Goal: Task Accomplishment & Management: Use online tool/utility

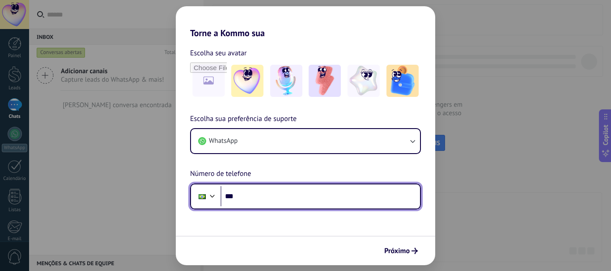
click at [251, 199] on input "***" at bounding box center [319, 196] width 199 height 21
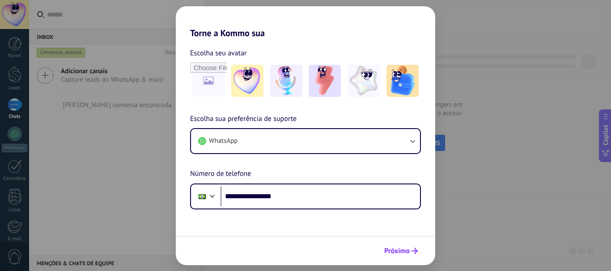
click at [408, 254] on span "Próximo" at bounding box center [396, 251] width 25 height 6
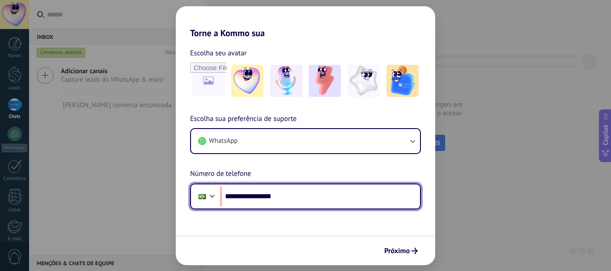
click at [253, 195] on input "**********" at bounding box center [319, 196] width 199 height 21
type input "**********"
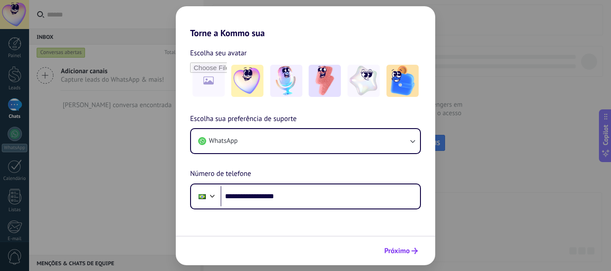
click at [407, 254] on span "Próximo" at bounding box center [396, 251] width 25 height 6
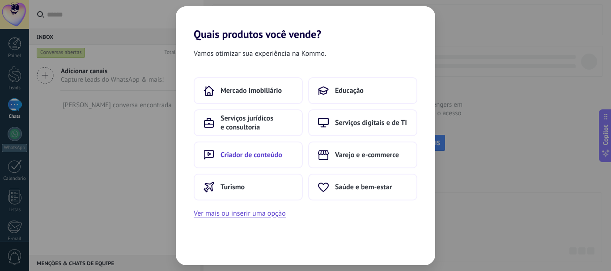
click at [251, 153] on span "Criador de conteúdo" at bounding box center [251, 155] width 62 height 9
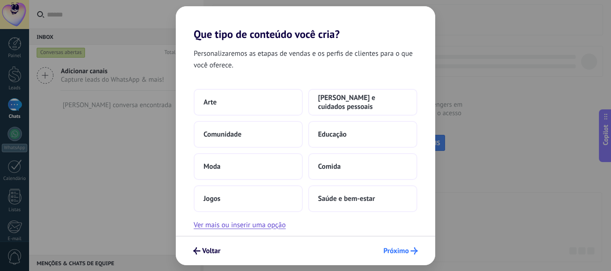
click at [411, 250] on icon "submit" at bounding box center [413, 251] width 7 height 7
click at [351, 103] on span "[PERSON_NAME] e cuidados pessoais" at bounding box center [362, 102] width 89 height 18
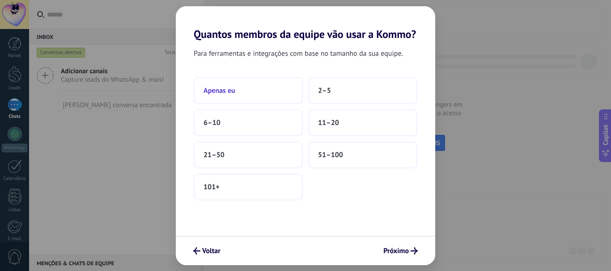
click at [233, 92] on span "Apenas eu" at bounding box center [219, 90] width 32 height 9
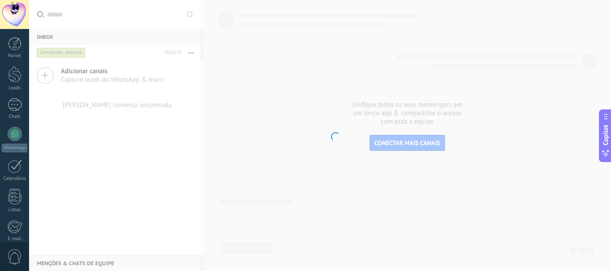
scroll to position [101, 0]
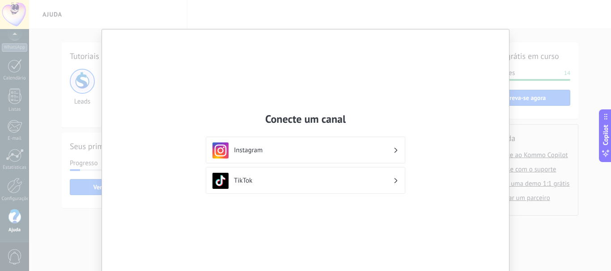
click at [543, 50] on div "Conecte um canal Instagram TikTok" at bounding box center [305, 135] width 611 height 271
click at [67, 55] on div "Conecte um canal Instagram TikTok" at bounding box center [305, 135] width 611 height 271
click at [375, 150] on h3 "Instagram" at bounding box center [313, 150] width 159 height 8
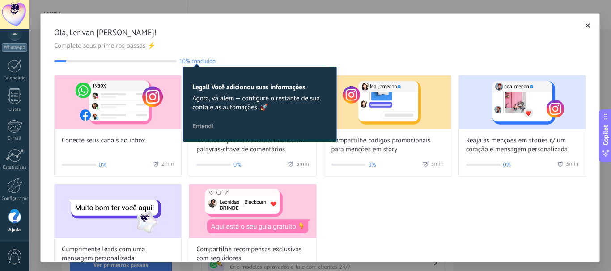
click at [585, 23] on span "button" at bounding box center [587, 25] width 4 height 6
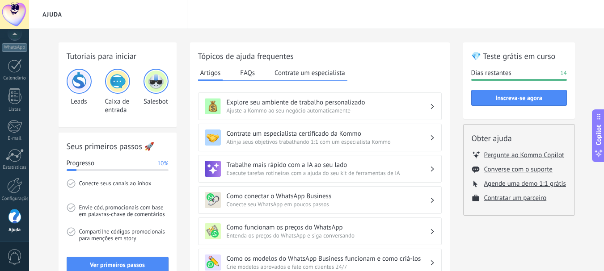
click at [260, 197] on h3 "Como conectar o WhatsApp Business" at bounding box center [328, 196] width 203 height 8
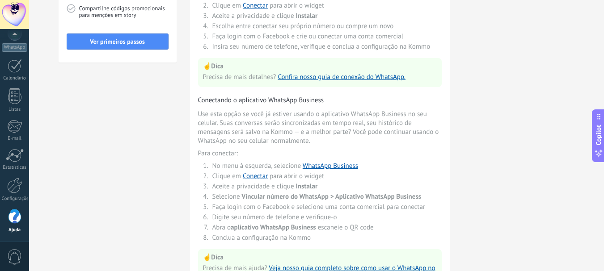
scroll to position [300, 0]
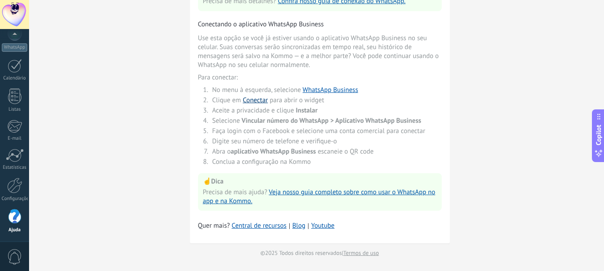
click at [258, 100] on link "Conectar" at bounding box center [255, 100] width 25 height 8
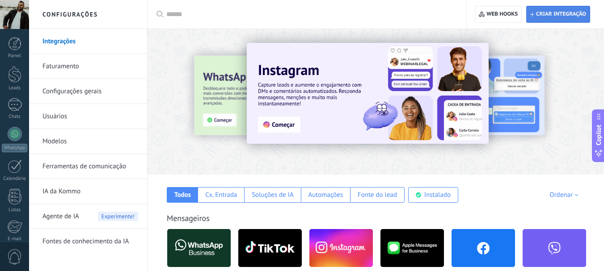
click at [560, 15] on span "Criar integração" at bounding box center [561, 14] width 50 height 7
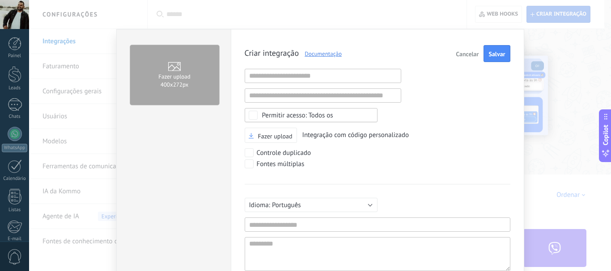
scroll to position [8, 0]
click at [465, 50] on button "Cancelar" at bounding box center [467, 53] width 30 height 17
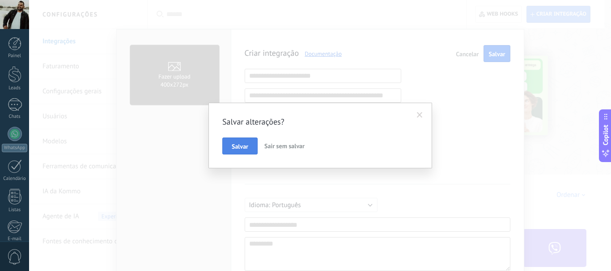
click at [241, 149] on span "Salvar" at bounding box center [240, 147] width 17 height 6
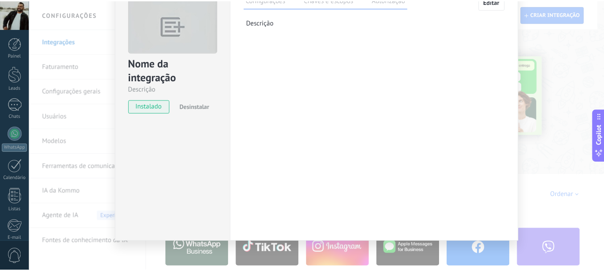
scroll to position [0, 0]
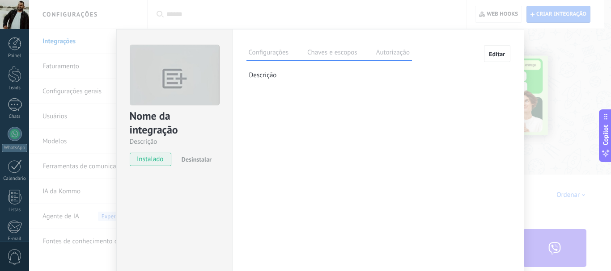
drag, startPoint x: 548, startPoint y: 57, endPoint x: 505, endPoint y: 56, distance: 42.5
click at [547, 56] on div "Nome da integração Descrição instalado Desinstalar Configurações Chaves e escop…" at bounding box center [320, 135] width 582 height 271
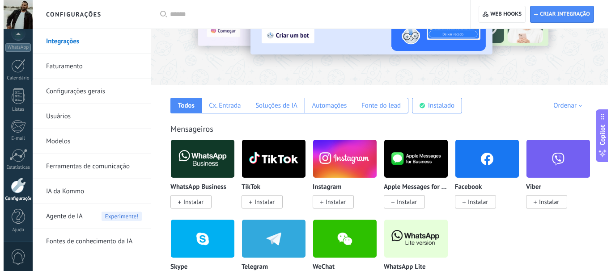
scroll to position [134, 0]
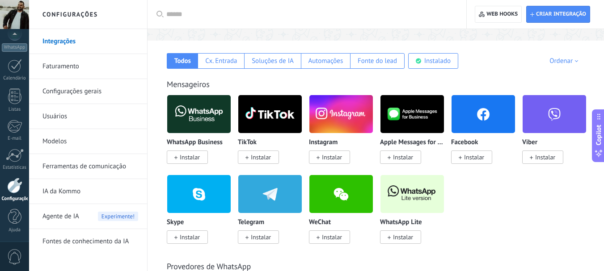
click at [181, 155] on span "Instalar" at bounding box center [190, 157] width 20 height 8
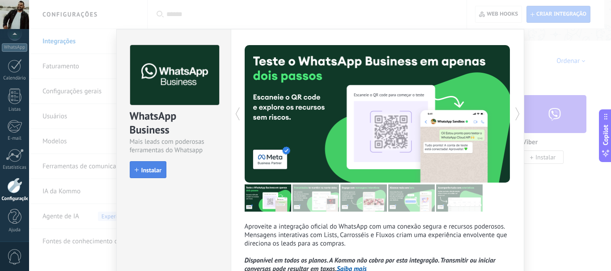
click at [143, 171] on span "Instalar" at bounding box center [151, 170] width 20 height 6
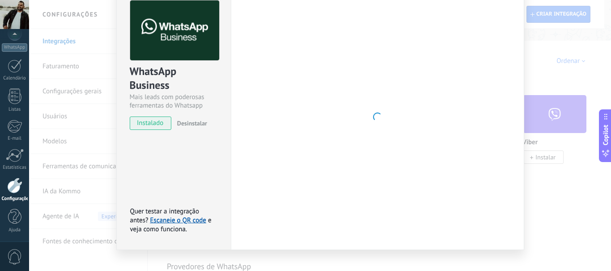
scroll to position [57, 0]
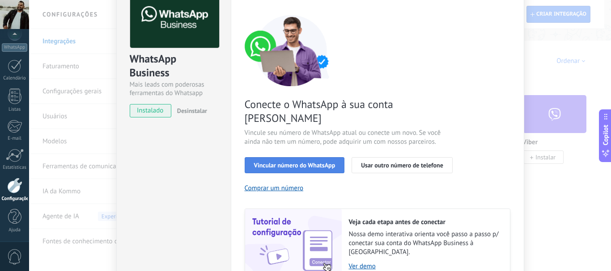
scroll to position [229, 0]
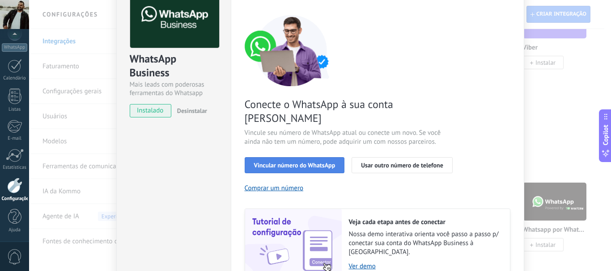
click at [294, 162] on span "Vincular número do WhatsApp" at bounding box center [294, 165] width 81 height 6
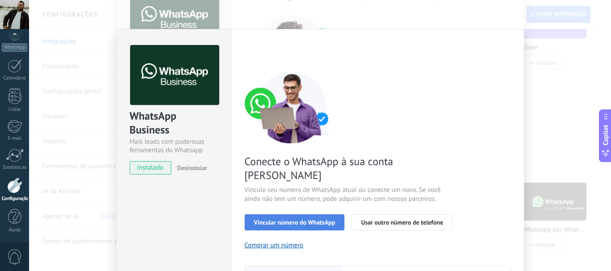
click at [291, 220] on span "Vincular número do WhatsApp" at bounding box center [294, 223] width 81 height 6
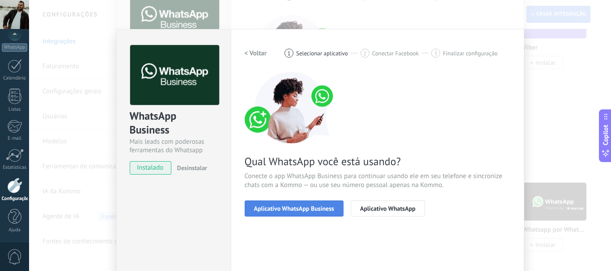
click at [290, 208] on span "Aplicativo WhatsApp Business" at bounding box center [294, 209] width 80 height 6
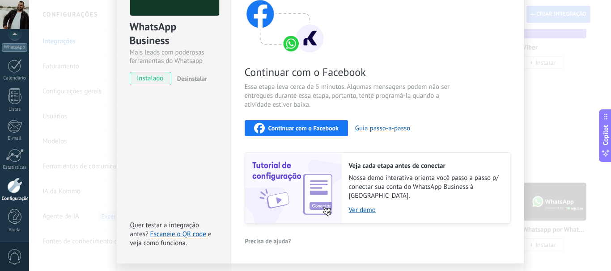
scroll to position [109, 0]
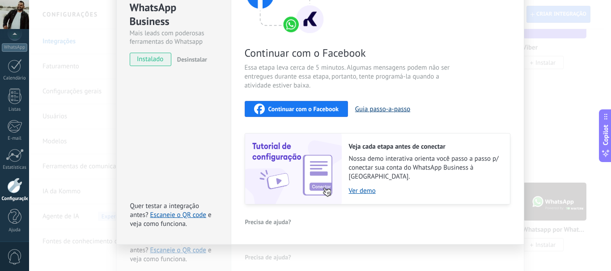
click at [382, 109] on button "Guia passo-a-passo" at bounding box center [382, 109] width 55 height 8
click at [183, 211] on link "Escaneie o QR code" at bounding box center [178, 215] width 56 height 8
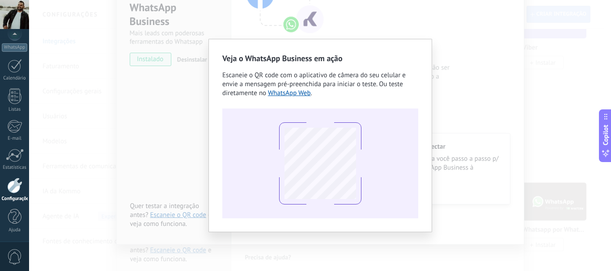
click at [502, 99] on div "Veja o WhatsApp Business em ação Escaneie o QR code com o aplicativo de câmera …" at bounding box center [320, 135] width 582 height 271
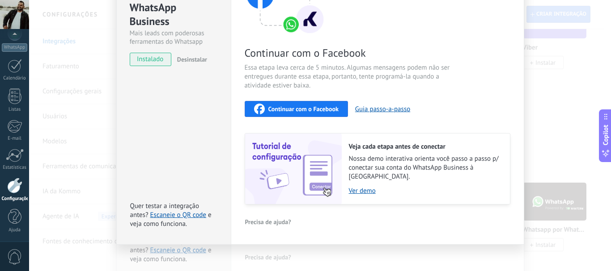
click at [201, 117] on div "WhatsApp Business Mais leads com poderosas ferramentas do Whatsapp instalado De…" at bounding box center [173, 82] width 114 height 325
click at [187, 211] on link "Escaneie o QR code" at bounding box center [178, 215] width 56 height 8
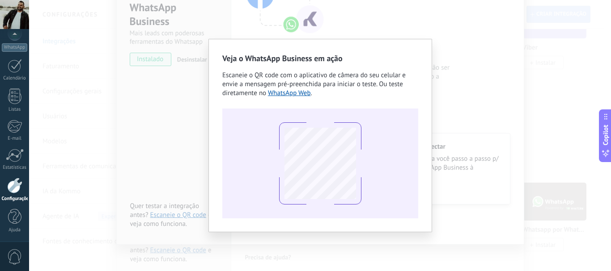
click at [104, 140] on div "Veja o WhatsApp Business em ação Escaneie o QR code com o aplicativo de câmera …" at bounding box center [320, 135] width 582 height 271
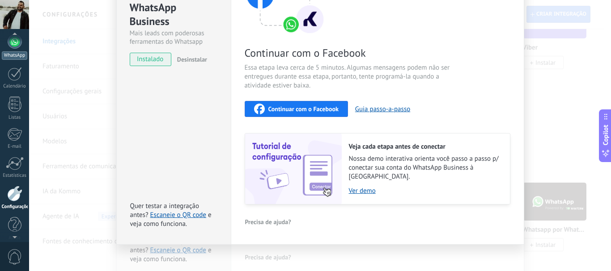
scroll to position [79, 0]
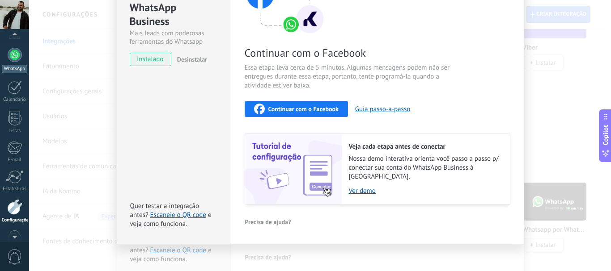
click at [14, 63] on link "WhatsApp" at bounding box center [14, 60] width 29 height 25
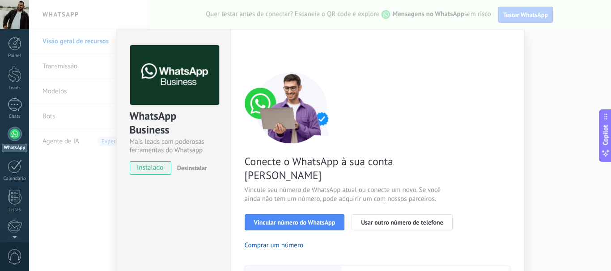
scroll to position [119, 0]
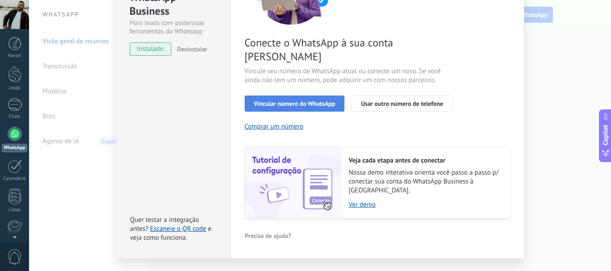
click at [290, 96] on button "Vincular número do WhatsApp" at bounding box center [295, 104] width 100 height 16
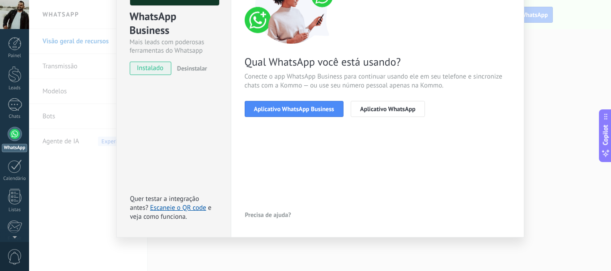
scroll to position [100, 0]
click at [365, 106] on span "Aplicativo WhatsApp" at bounding box center [387, 109] width 55 height 6
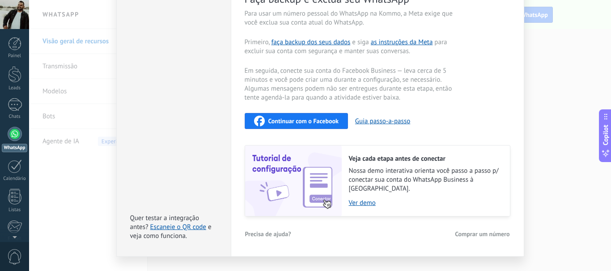
scroll to position [201, 0]
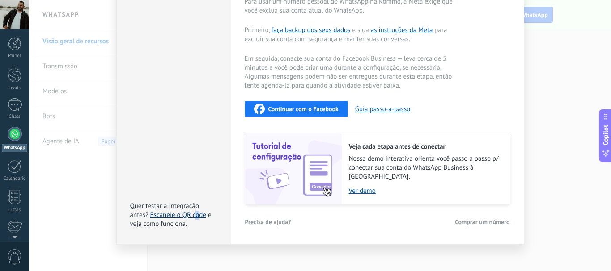
click at [196, 211] on link "Escaneie o QR code" at bounding box center [178, 215] width 56 height 8
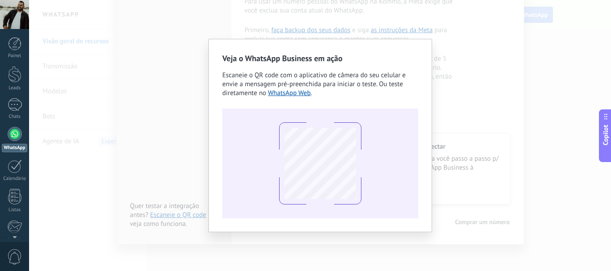
click at [539, 128] on div "Veja o WhatsApp Business em ação Escaneie o QR code com o aplicativo de câmera …" at bounding box center [320, 135] width 582 height 271
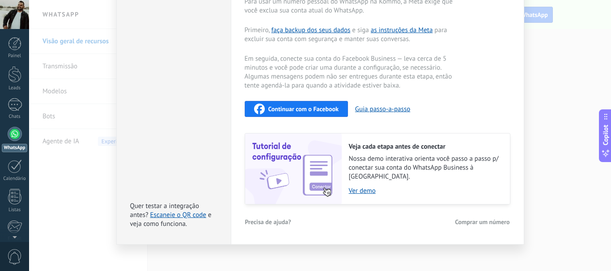
click at [270, 219] on span "Precisa de ajuda?" at bounding box center [268, 222] width 46 height 6
click at [168, 149] on div "WhatsApp Business Mais leads com poderosas ferramentas do Whatsapp instalado De…" at bounding box center [173, 36] width 114 height 417
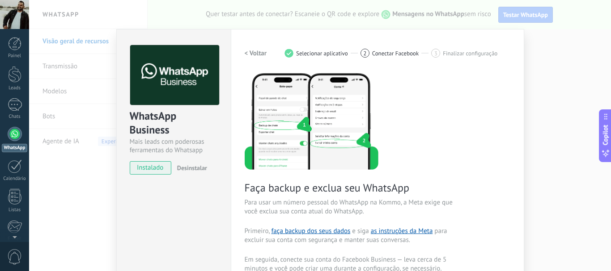
click at [188, 169] on span "Desinstalar" at bounding box center [192, 168] width 30 height 8
click at [152, 167] on span "instalado" at bounding box center [150, 167] width 41 height 13
drag, startPoint x: 563, startPoint y: 82, endPoint x: 462, endPoint y: 59, distance: 103.3
click at [553, 80] on div "WhatsApp Business Mais leads com poderosas ferramentas do Whatsapp instalado De…" at bounding box center [320, 135] width 582 height 271
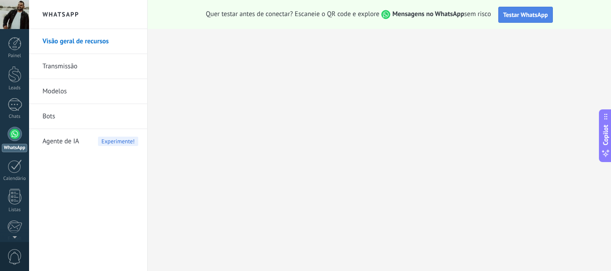
click at [519, 13] on span "Testar WhatsApp" at bounding box center [525, 15] width 45 height 8
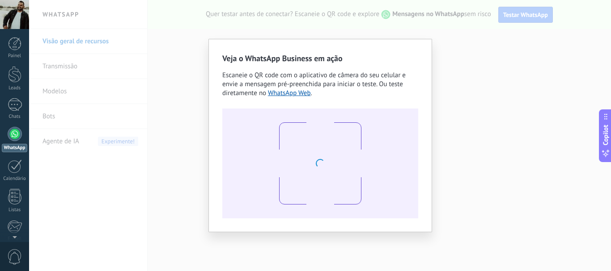
click at [297, 97] on div "Escaneie o QR code com o aplicativo de câmera do seu celular e envie a mensagem…" at bounding box center [320, 84] width 196 height 27
click at [297, 95] on link "WhatsApp Web" at bounding box center [289, 93] width 43 height 8
click at [292, 92] on link "WhatsApp Web" at bounding box center [289, 93] width 43 height 8
click at [283, 95] on link "WhatsApp Web" at bounding box center [289, 93] width 43 height 8
click at [491, 89] on div "Veja o WhatsApp Business em ação Escaneie o QR code com o aplicativo de câmera …" at bounding box center [320, 135] width 582 height 271
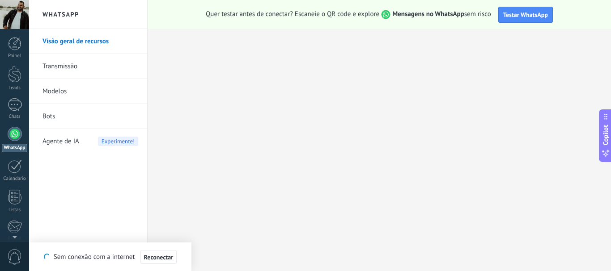
click at [55, 66] on link "Transmissão" at bounding box center [90, 66] width 96 height 25
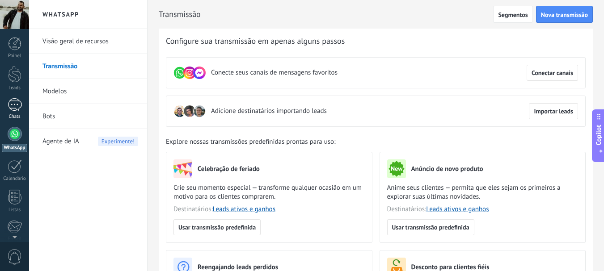
click at [18, 104] on div at bounding box center [15, 104] width 14 height 13
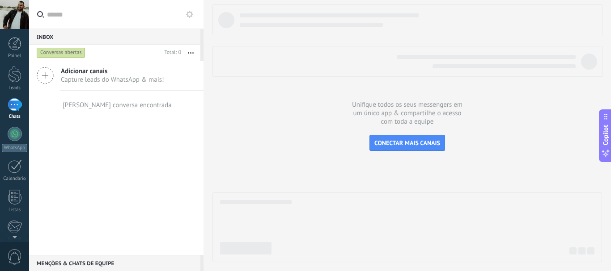
click at [83, 73] on span "Adicionar canais" at bounding box center [112, 71] width 103 height 8
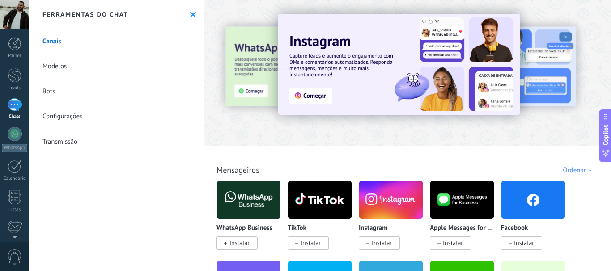
click at [15, 106] on div at bounding box center [15, 104] width 14 height 13
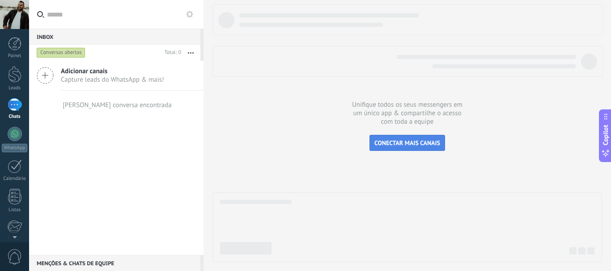
click at [400, 147] on span "CONECTAR MAIS CANAIS" at bounding box center [407, 143] width 66 height 8
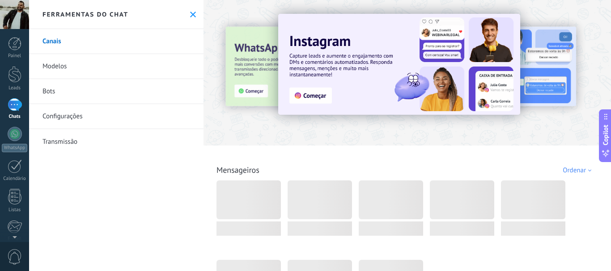
click at [50, 93] on link "Bots" at bounding box center [116, 91] width 174 height 25
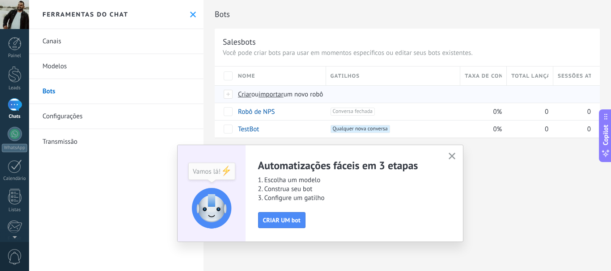
click at [243, 94] on span "Criar" at bounding box center [244, 94] width 13 height 8
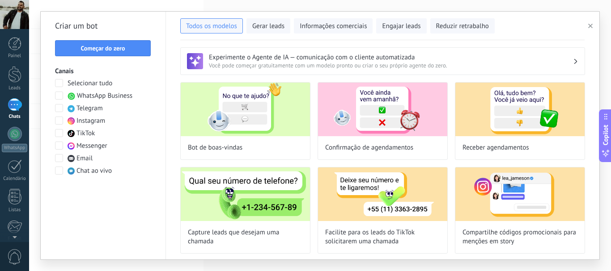
click at [61, 97] on span at bounding box center [59, 96] width 8 height 8
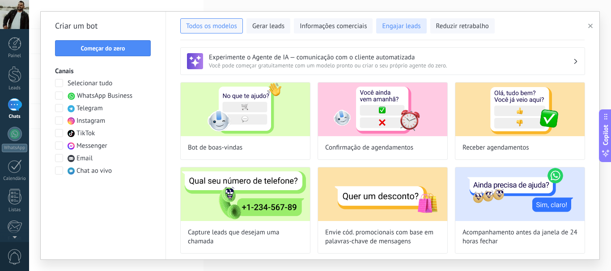
click at [416, 28] on span "Engajar leads" at bounding box center [401, 26] width 38 height 9
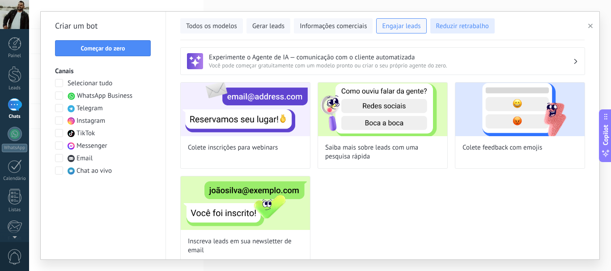
click at [444, 26] on span "Reduzir retrabalho" at bounding box center [462, 26] width 53 height 9
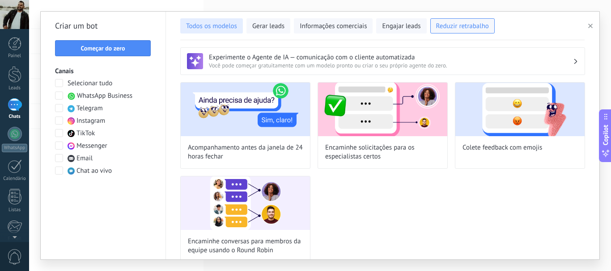
click at [213, 27] on span "Todos os modelos" at bounding box center [211, 26] width 51 height 9
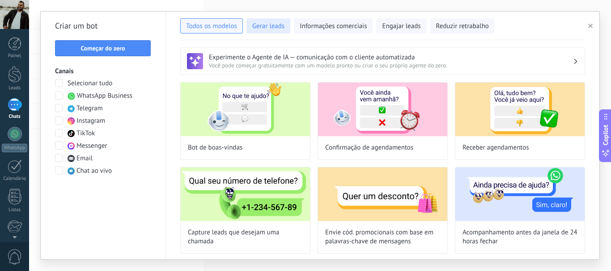
click at [277, 26] on span "Gerar leads" at bounding box center [268, 26] width 32 height 9
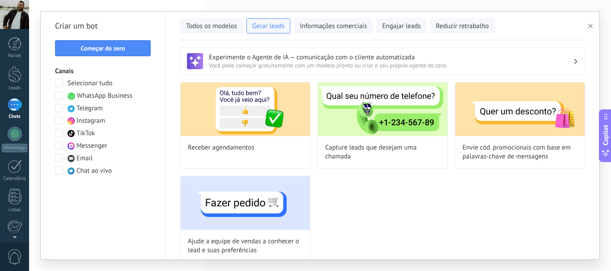
click at [236, 60] on h3 "Experimente o Agente de IA — comunicação com o cliente automatizada" at bounding box center [391, 57] width 364 height 8
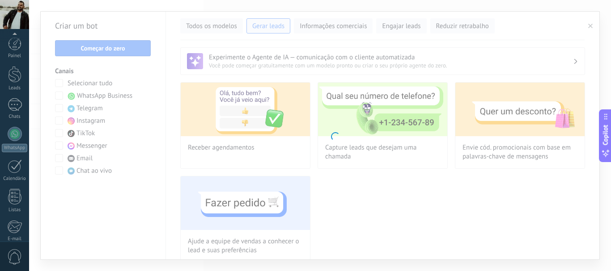
scroll to position [101, 0]
click at [94, 47] on body ".abecls-1,.abecls-2{fill-rule:evenodd}.abecls-2{fill:#fff} .abhcls-1{fill:none}…" at bounding box center [305, 135] width 611 height 271
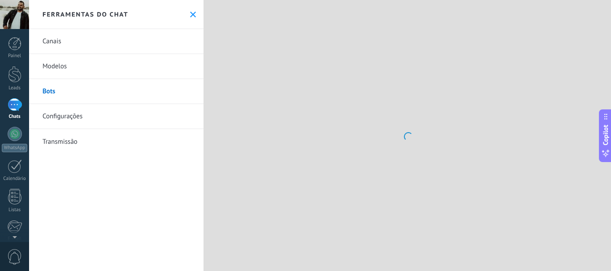
click at [47, 92] on link "Bots" at bounding box center [116, 91] width 174 height 25
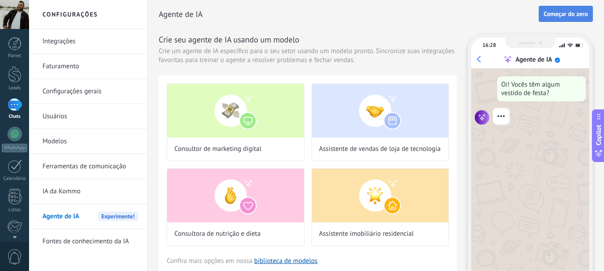
click at [573, 13] on span "Começar do zero" at bounding box center [566, 14] width 44 height 6
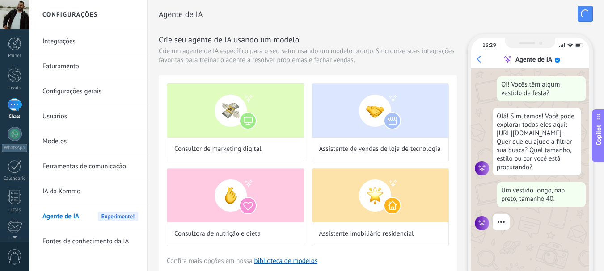
click at [54, 140] on link "Modelos" at bounding box center [90, 141] width 96 height 25
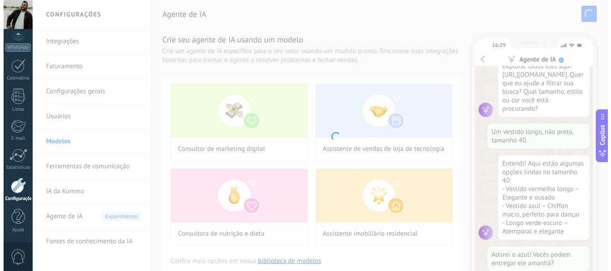
scroll to position [80, 0]
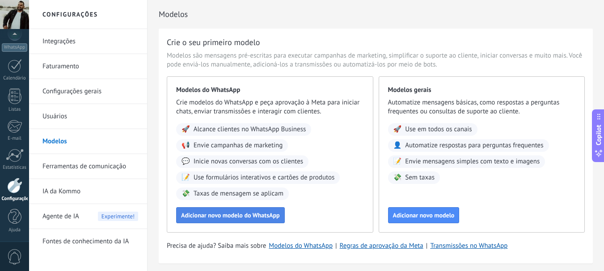
click at [241, 216] on span "Adicionar novo modelo do WhatsApp" at bounding box center [230, 215] width 99 height 6
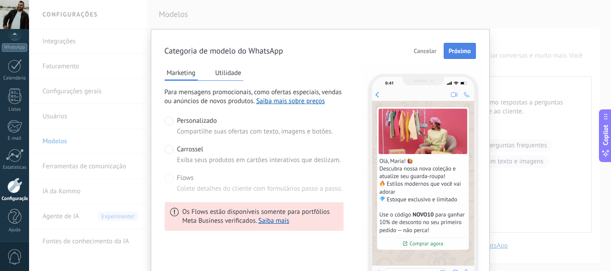
click at [465, 51] on span "Próximo" at bounding box center [459, 51] width 22 height 6
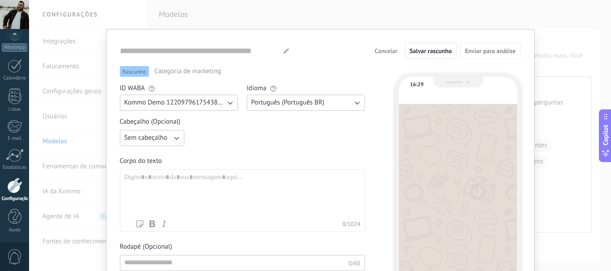
type input "**********"
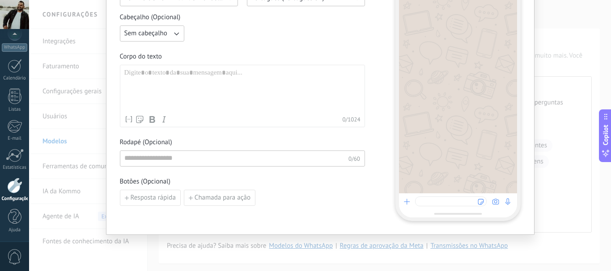
scroll to position [0, 0]
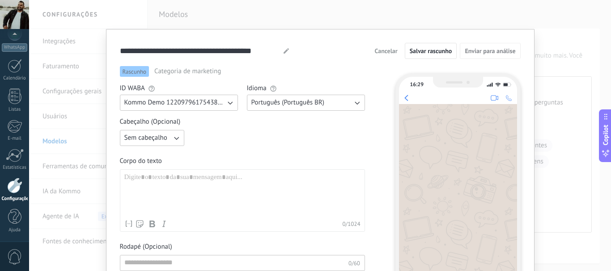
click at [386, 52] on span "Cancelar" at bounding box center [386, 51] width 23 height 6
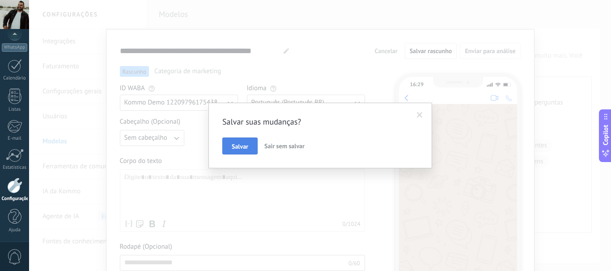
click at [239, 142] on button "Salvar" at bounding box center [239, 146] width 35 height 17
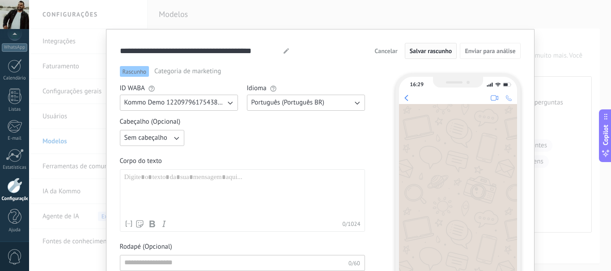
click at [427, 50] on span "Salvar rascunho" at bounding box center [431, 51] width 42 height 6
click at [43, 116] on div "**********" at bounding box center [320, 135] width 582 height 271
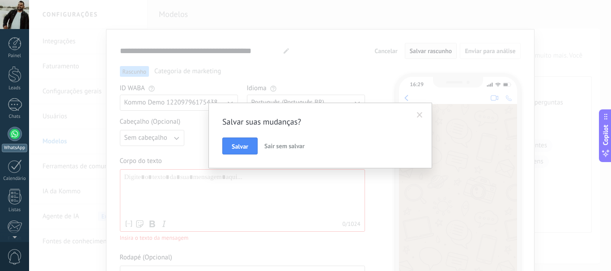
click at [14, 139] on div at bounding box center [15, 134] width 14 height 14
